Goal: Task Accomplishment & Management: Manage account settings

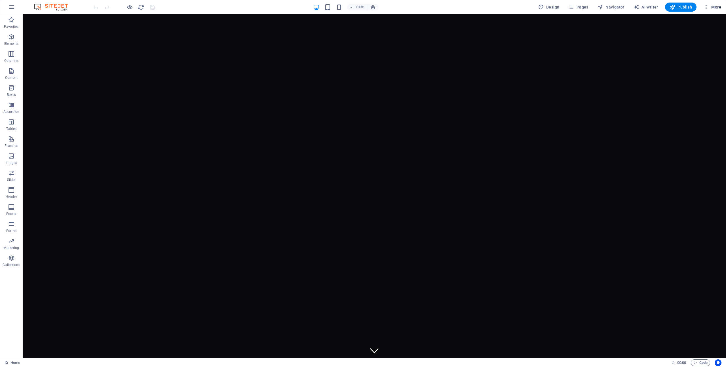
click at [706, 7] on icon "button" at bounding box center [706, 7] width 6 height 6
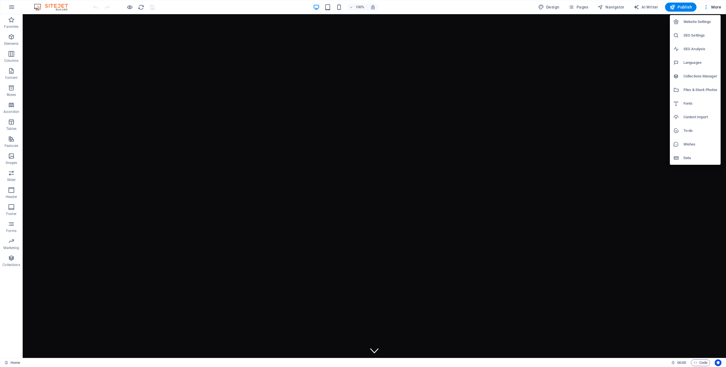
click at [700, 24] on h6 "Website Settings" at bounding box center [700, 21] width 34 height 7
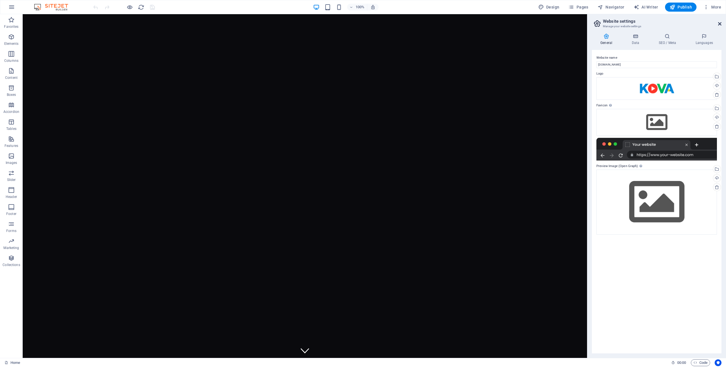
click at [719, 25] on icon at bounding box center [719, 24] width 3 height 5
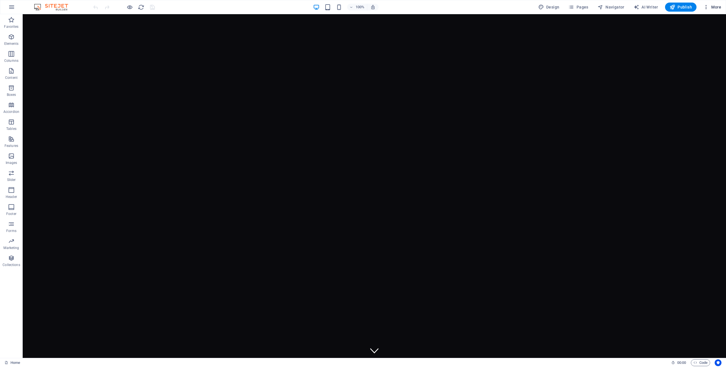
click at [706, 8] on icon "button" at bounding box center [706, 7] width 6 height 6
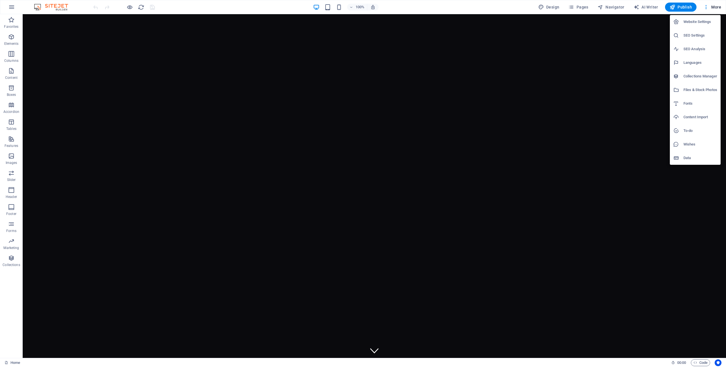
click at [501, 22] on div at bounding box center [363, 183] width 726 height 367
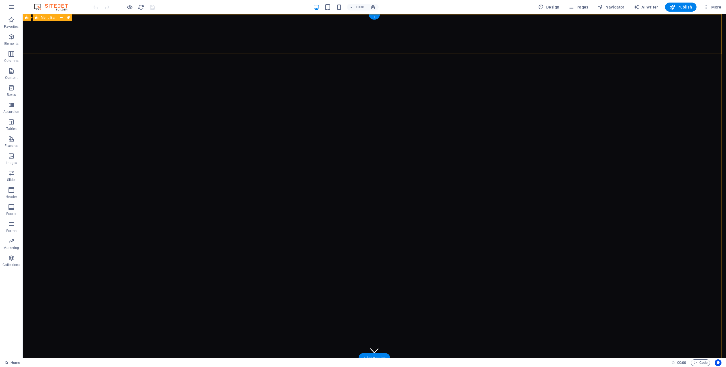
click at [709, 7] on span "More" at bounding box center [712, 7] width 18 height 6
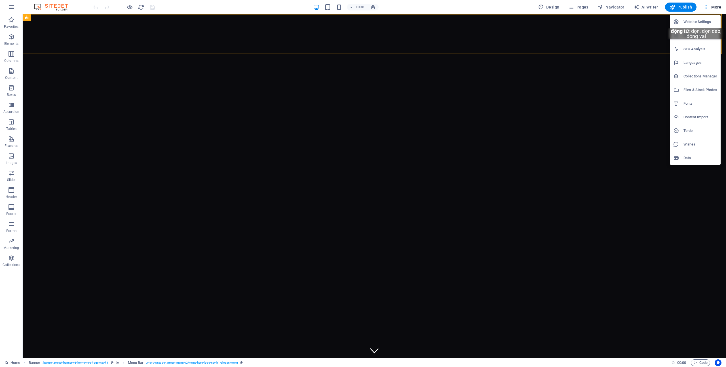
click at [697, 23] on h6 "Website Settings" at bounding box center [700, 21] width 34 height 7
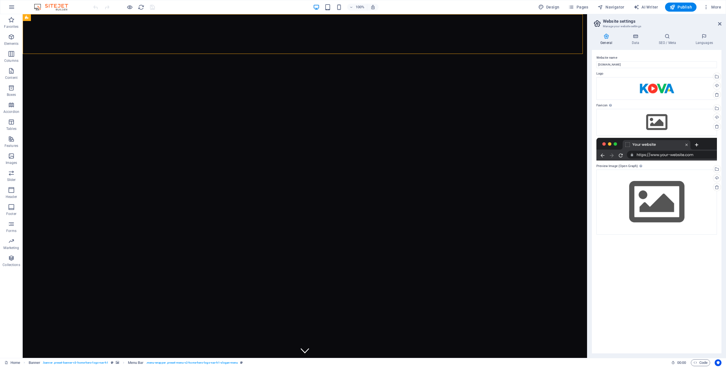
click at [717, 24] on h2 "Website settings" at bounding box center [662, 21] width 118 height 5
click at [718, 23] on icon at bounding box center [719, 24] width 3 height 5
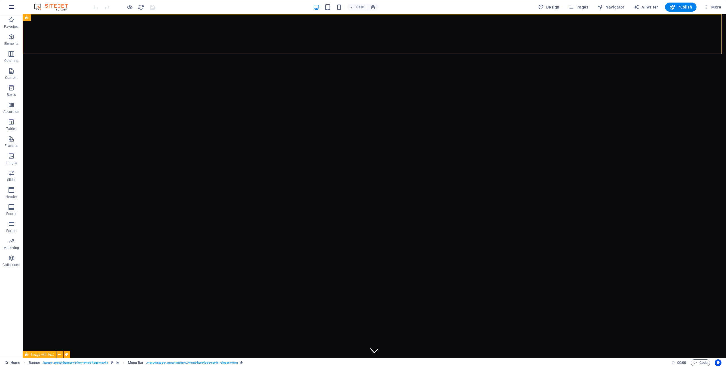
click at [14, 6] on icon "button" at bounding box center [11, 7] width 7 height 7
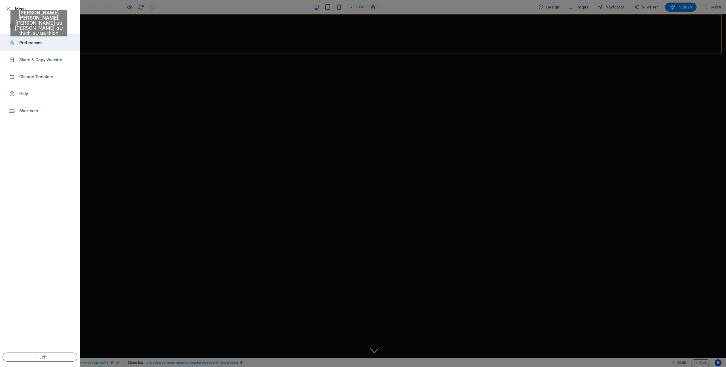
click at [39, 42] on h6 "Preferences" at bounding box center [45, 42] width 52 height 7
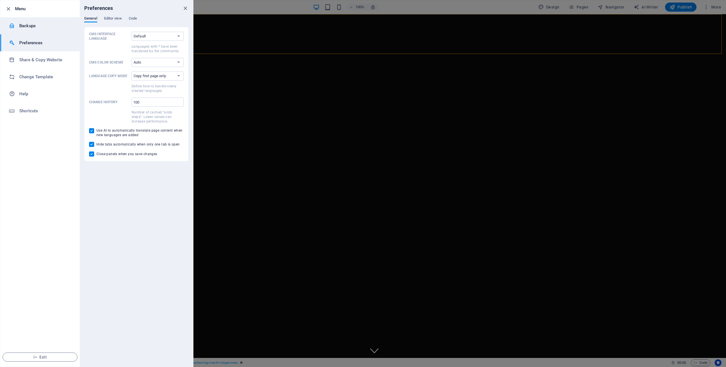
click at [35, 24] on h6 "Backups" at bounding box center [45, 25] width 52 height 7
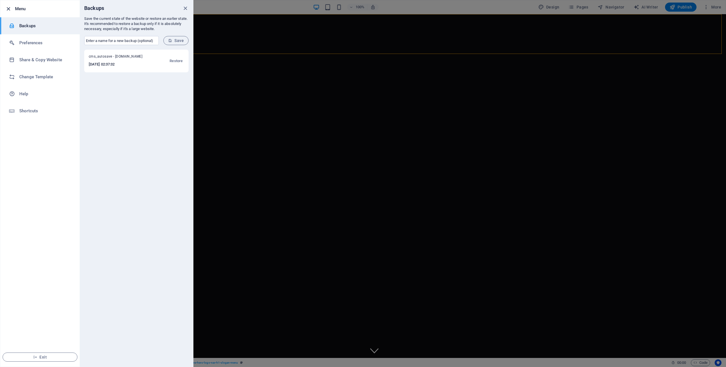
click at [9, 11] on icon "button" at bounding box center [8, 9] width 7 height 7
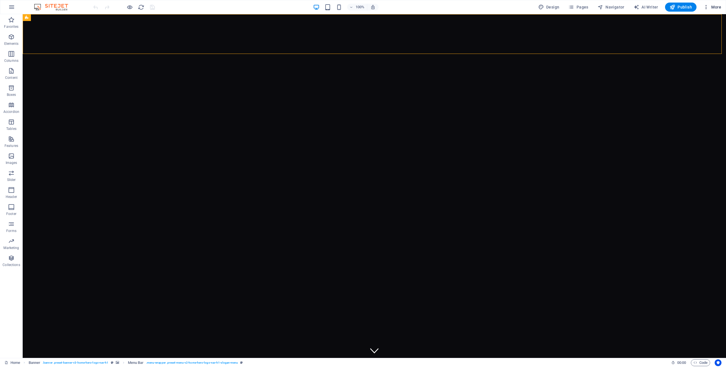
click at [711, 7] on span "More" at bounding box center [712, 7] width 18 height 6
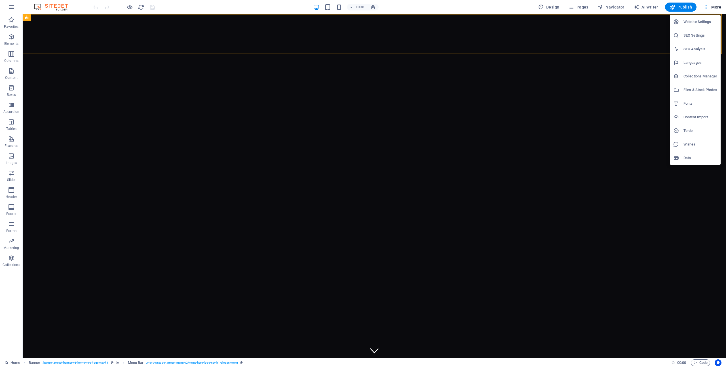
click at [55, 10] on div at bounding box center [363, 183] width 726 height 367
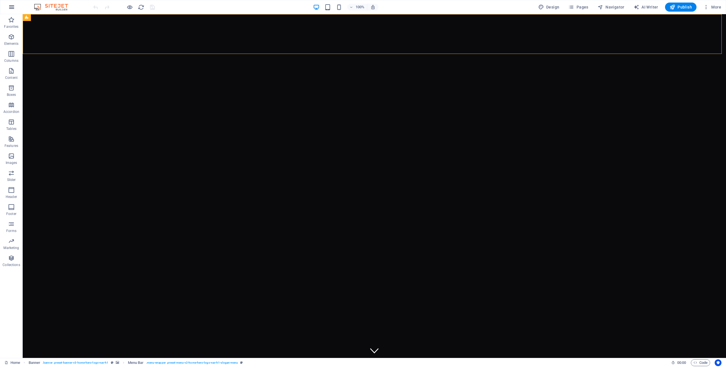
click at [12, 6] on icon "button" at bounding box center [11, 7] width 7 height 7
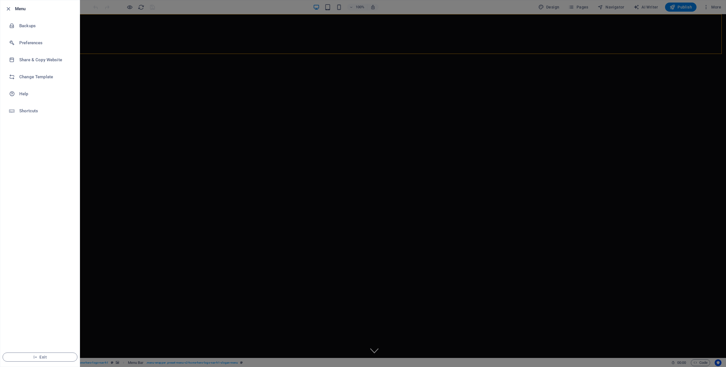
click at [102, 27] on div at bounding box center [363, 183] width 726 height 367
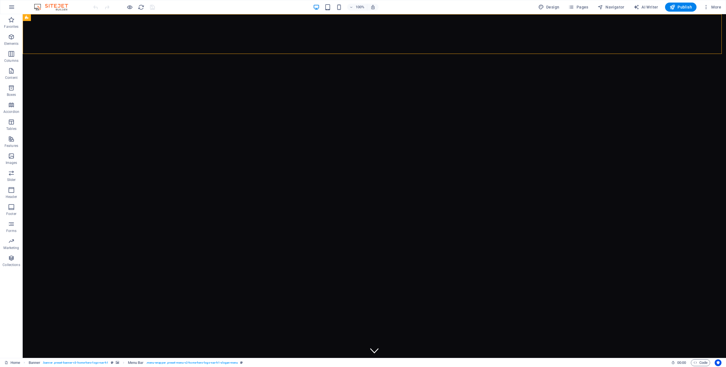
click at [48, 8] on img at bounding box center [54, 7] width 43 height 7
click at [36, 7] on img at bounding box center [54, 7] width 43 height 7
click at [707, 9] on icon "button" at bounding box center [706, 7] width 6 height 6
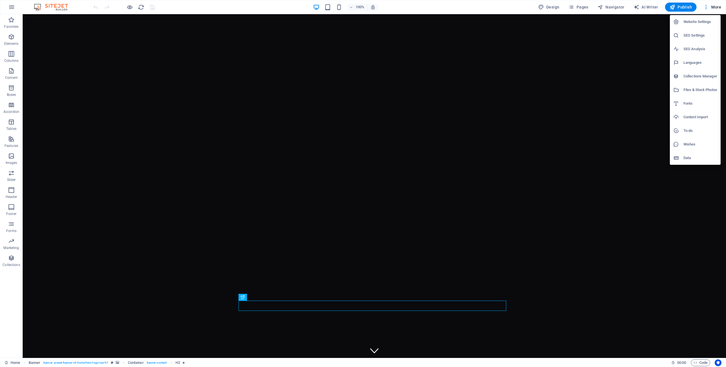
click at [706, 5] on div at bounding box center [363, 183] width 726 height 367
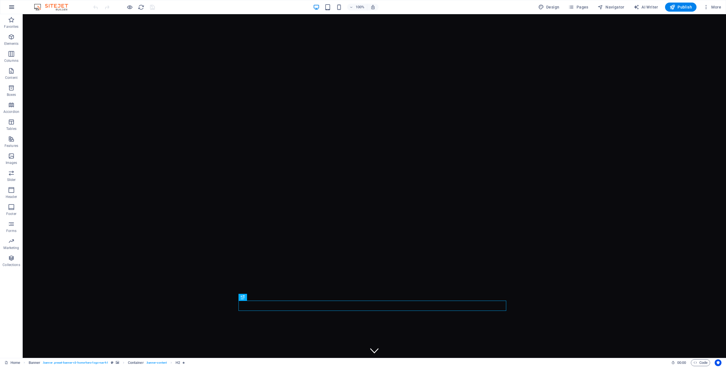
click at [15, 8] on icon "button" at bounding box center [11, 7] width 7 height 7
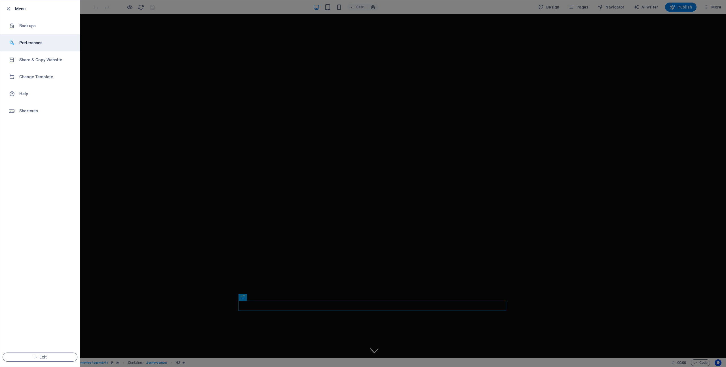
click at [37, 46] on li "Preferences" at bounding box center [39, 42] width 79 height 17
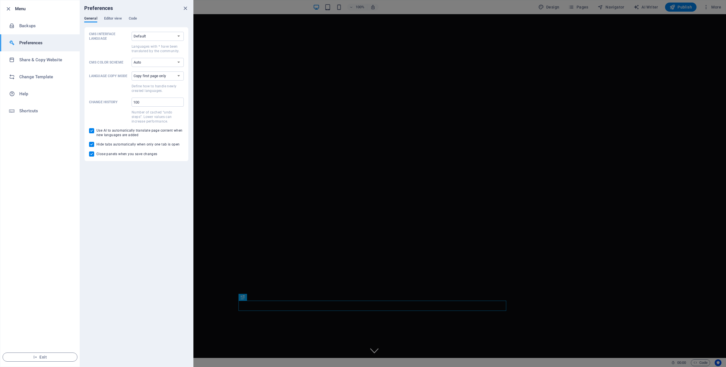
click at [37, 46] on li "Preferences" at bounding box center [39, 42] width 79 height 17
click at [185, 6] on icon "close" at bounding box center [185, 8] width 7 height 7
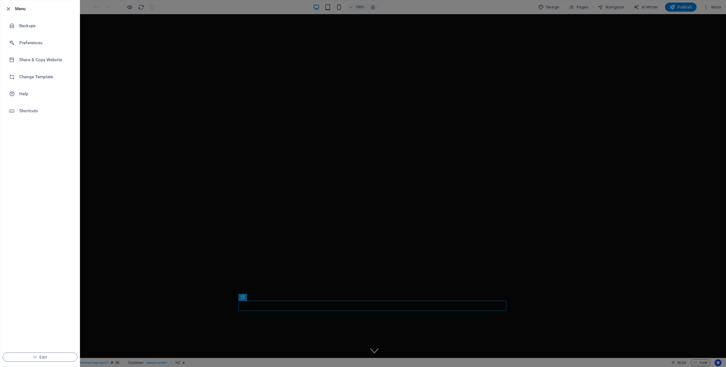
click at [125, 14] on div at bounding box center [363, 183] width 726 height 367
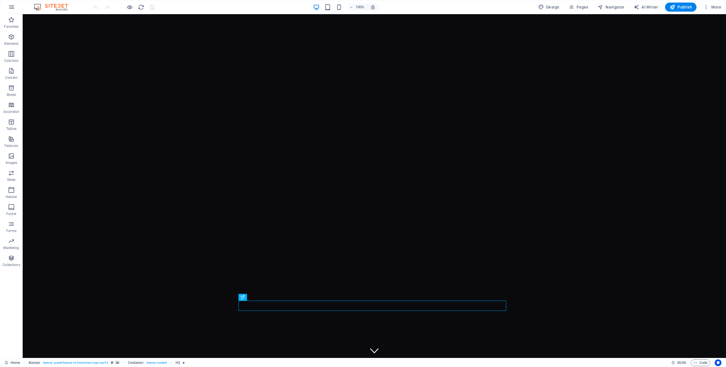
click at [58, 7] on img at bounding box center [54, 7] width 43 height 7
click at [38, 9] on img at bounding box center [54, 7] width 43 height 7
click at [40, 7] on img at bounding box center [54, 7] width 43 height 7
click at [90, 10] on div "100% Design Pages Navigator AI Writer Publish More" at bounding box center [362, 7] width 725 height 14
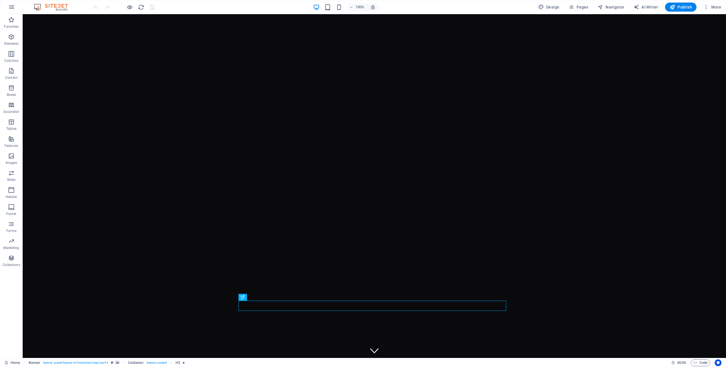
click at [60, 8] on img at bounding box center [54, 7] width 43 height 7
click at [46, 7] on img at bounding box center [54, 7] width 43 height 7
click at [45, 7] on img at bounding box center [54, 7] width 43 height 7
